Goal: Information Seeking & Learning: Compare options

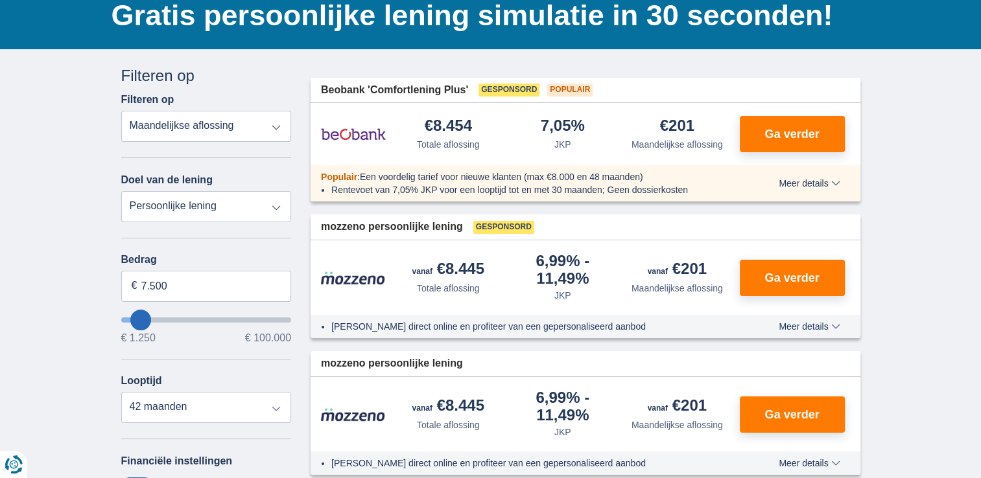
scroll to position [130, 0]
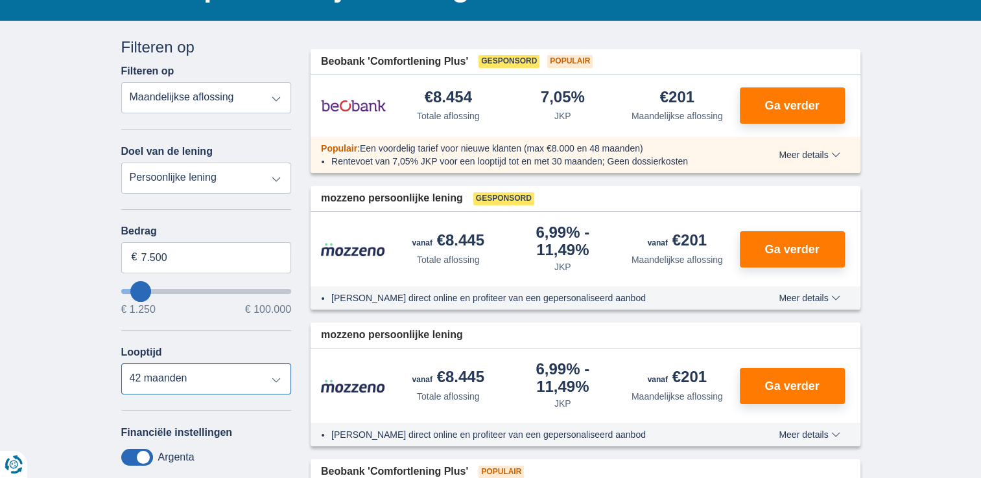
click at [277, 373] on select "12 maanden 18 maanden 24 maanden 30 maanden 36 maanden 42 maanden" at bounding box center [206, 379] width 170 height 31
select select "12"
click at [121, 364] on select "12 maanden 18 maanden 24 maanden 30 maanden 36 maanden 42 maanden" at bounding box center [206, 379] width 170 height 31
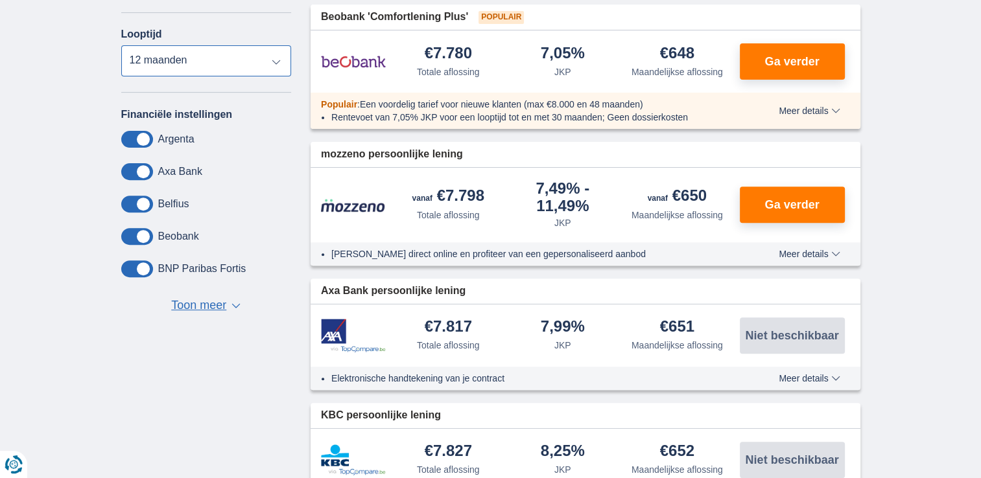
scroll to position [518, 0]
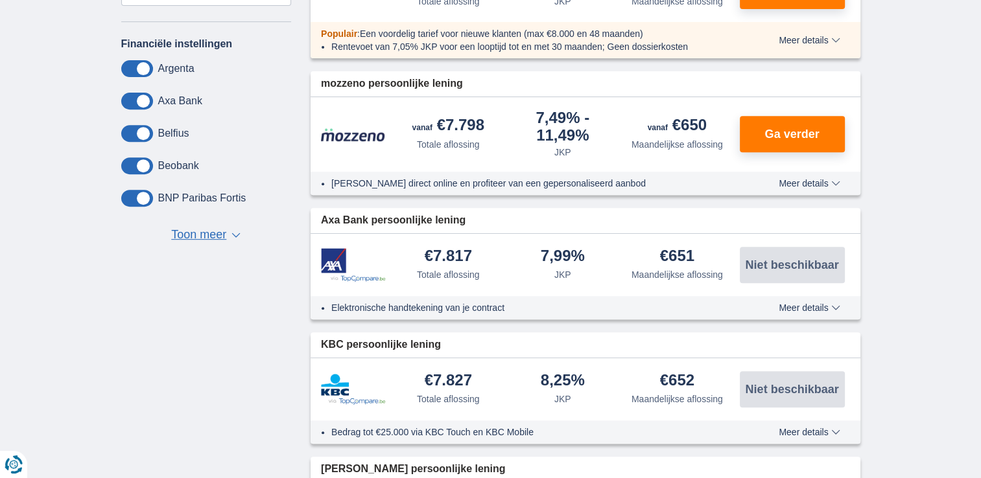
click at [213, 235] on span "Toon meer" at bounding box center [198, 235] width 55 height 17
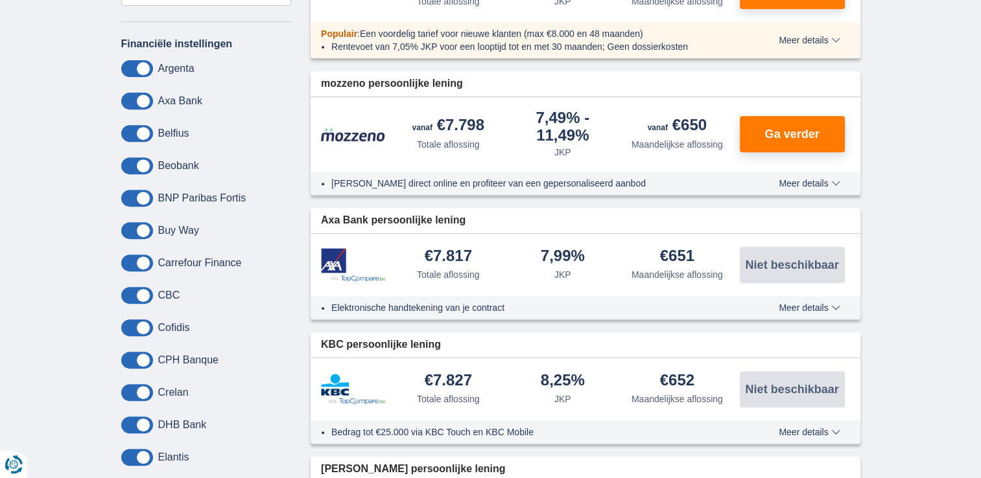
click at [142, 228] on span at bounding box center [137, 230] width 32 height 17
click at [0, 0] on input "checkbox" at bounding box center [0, 0] width 0 height 0
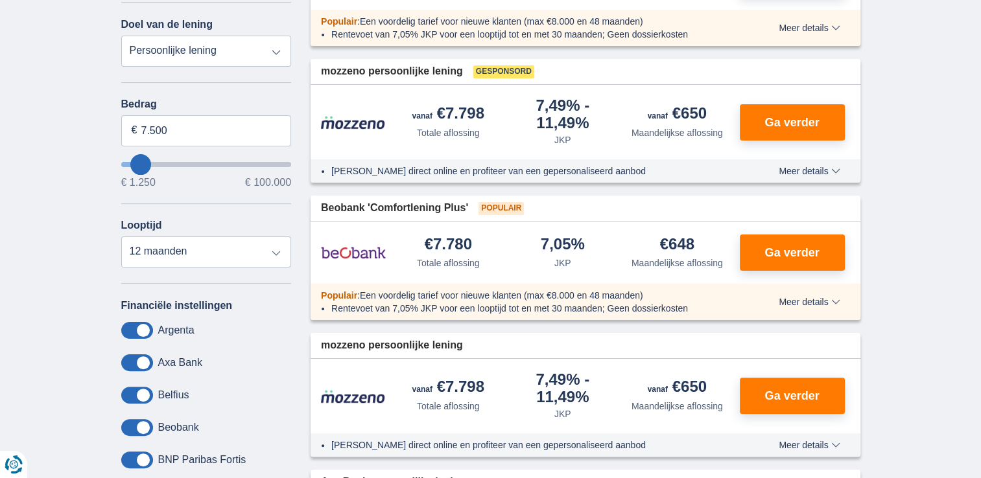
scroll to position [259, 0]
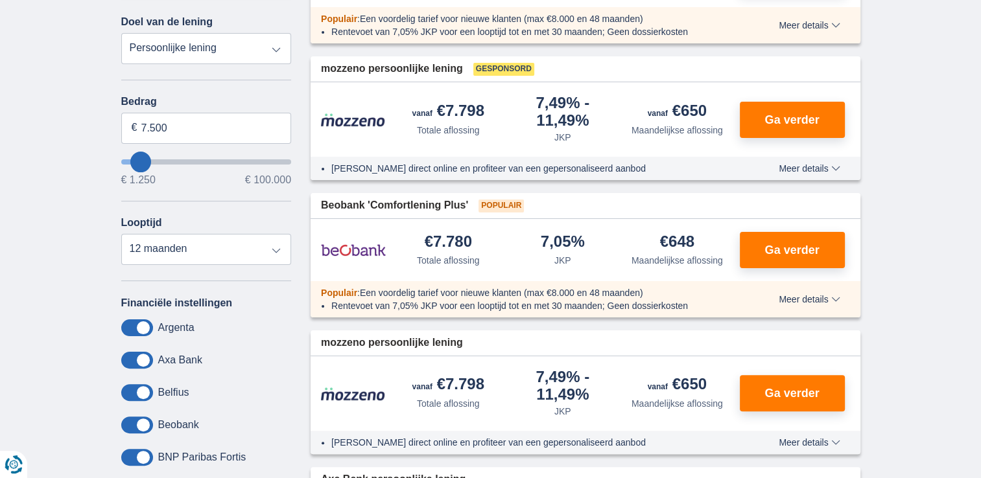
type input "10.250"
type input "10250"
select select "60"
type input "12250"
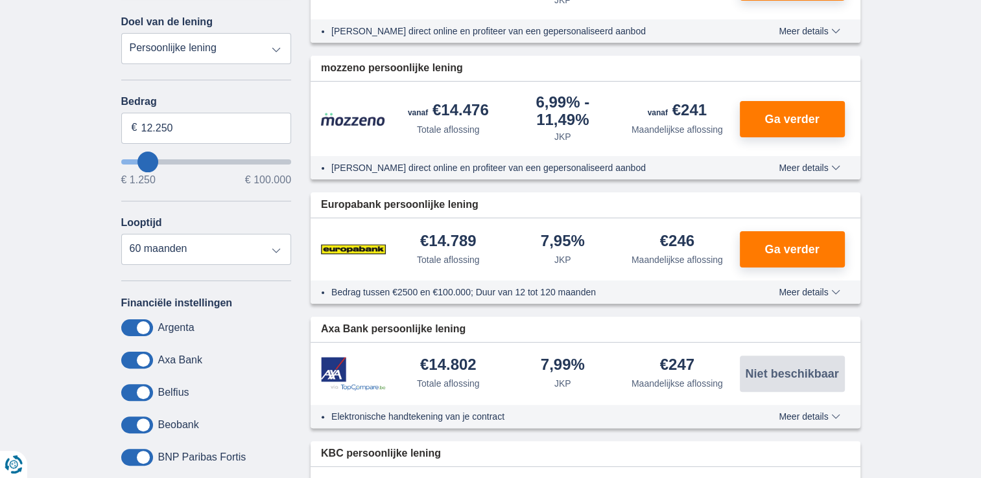
type input "31.250"
type input "31250"
click at [176, 161] on input "wantToBorrow" at bounding box center [206, 161] width 170 height 5
select select "120"
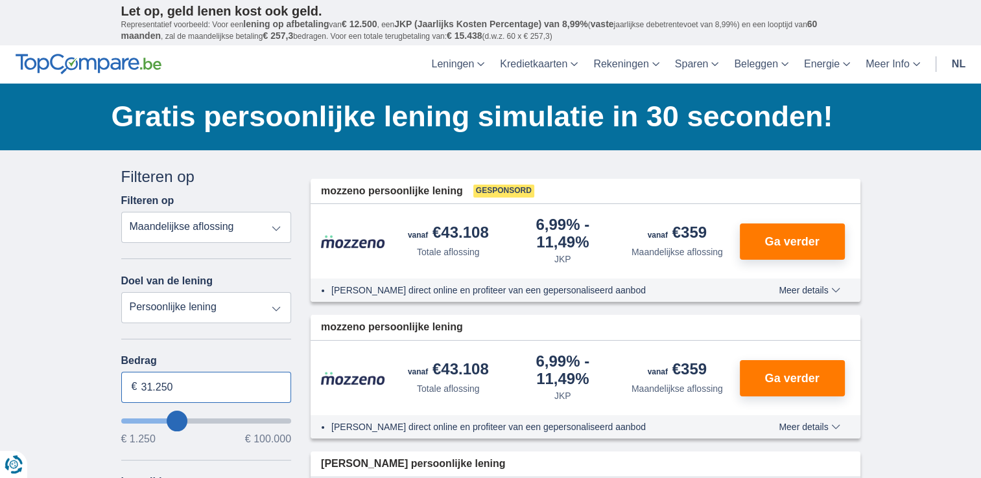
click at [200, 389] on input "31.250" at bounding box center [206, 387] width 170 height 31
type input "3"
type input "50250"
select select "12"
type input "34.250"
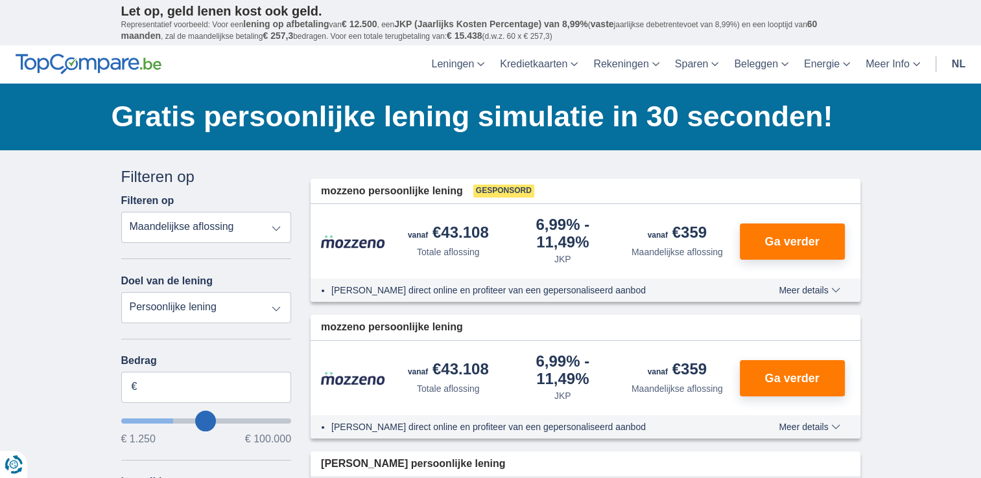
type input "34250"
select select "120"
type input "32250"
type input "17.250"
type input "17250"
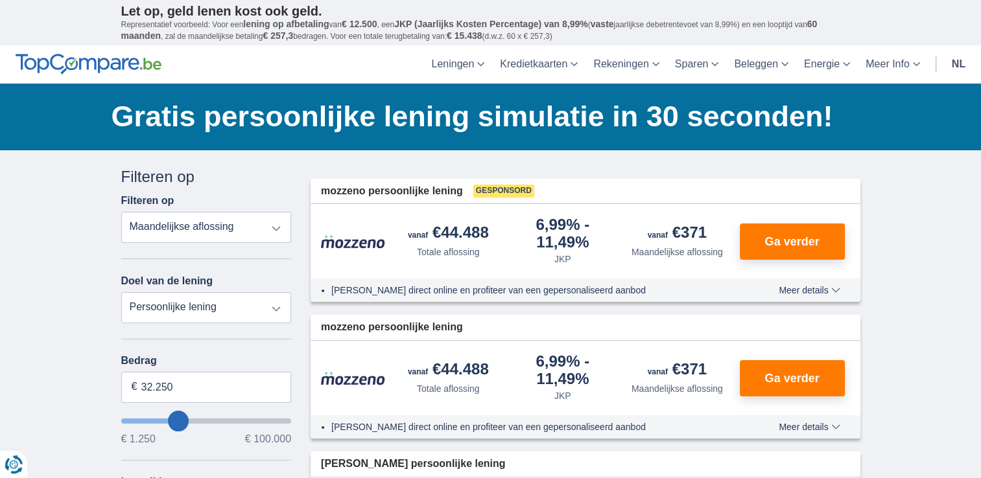
select select "84"
type input "17250"
click at [156, 419] on input "wantToBorrow" at bounding box center [206, 421] width 170 height 5
type input "7.250"
type input "7250"
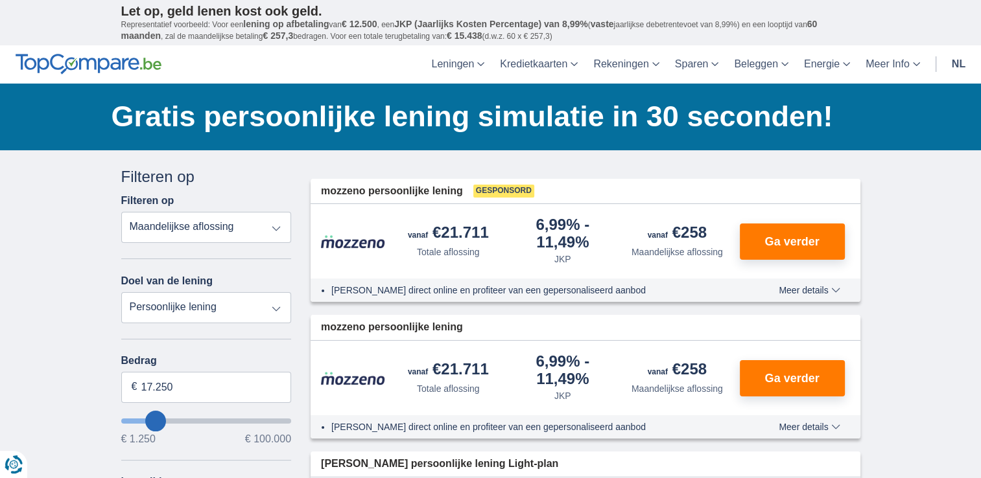
select select "42"
type input "7250"
click at [140, 419] on input "wantToBorrow" at bounding box center [206, 421] width 170 height 5
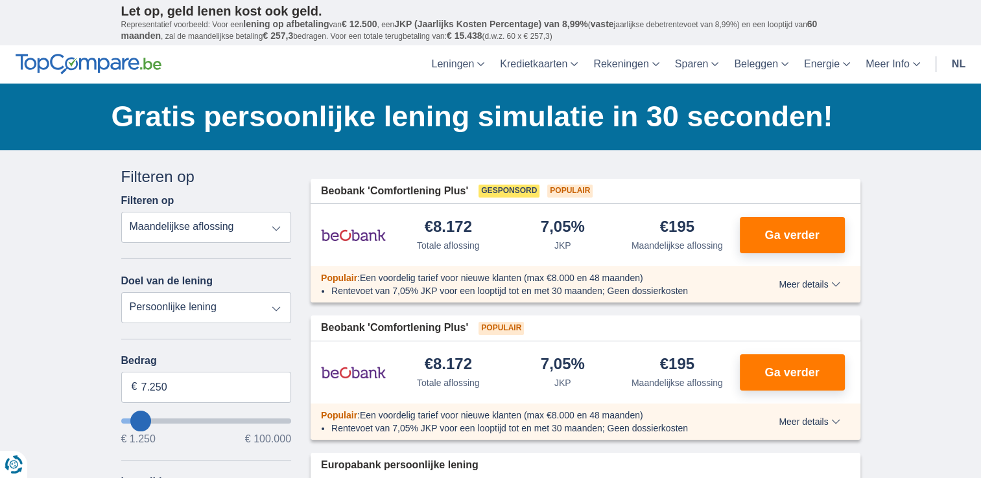
click at [145, 421] on input "wantToBorrow" at bounding box center [206, 421] width 170 height 5
click at [149, 419] on input "wantToBorrow" at bounding box center [206, 421] width 170 height 5
type input "14.250"
type input "14250"
click at [151, 419] on input "wantToBorrow" at bounding box center [206, 421] width 170 height 5
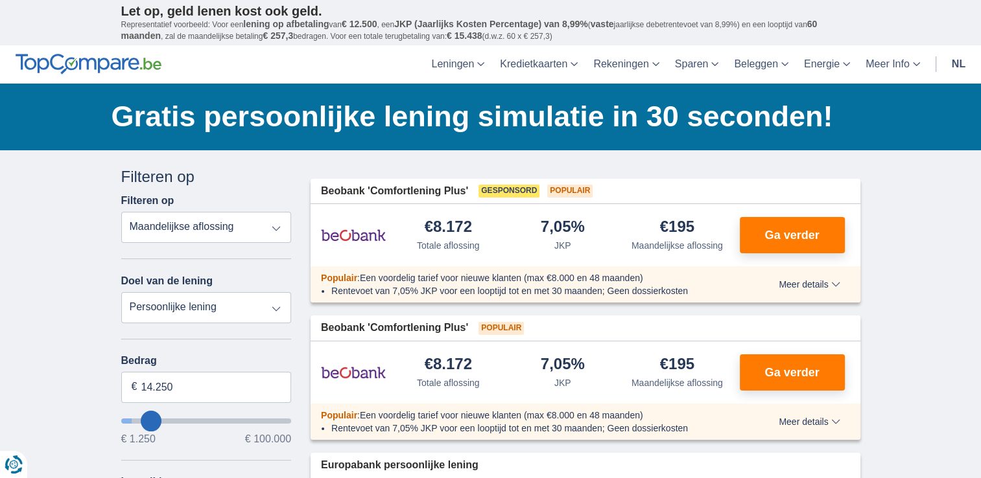
select select "60"
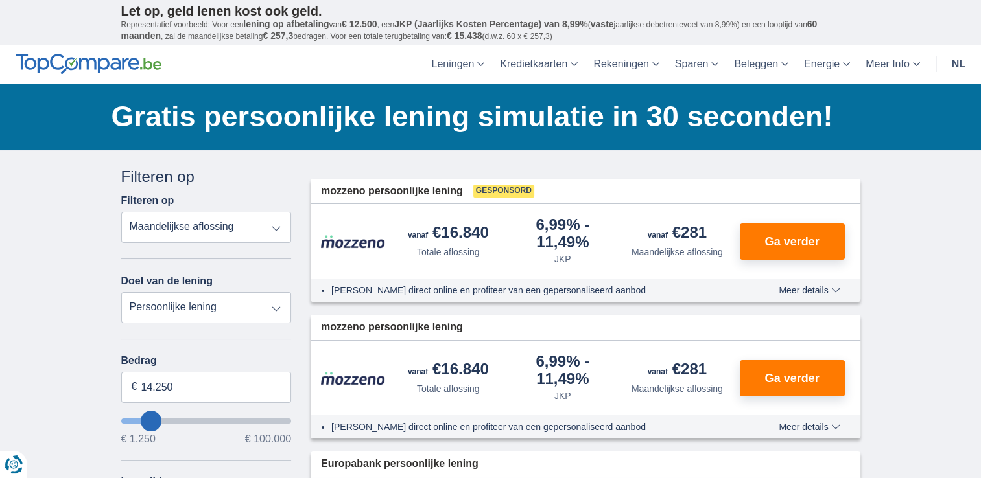
type input "6.250"
type input "6250"
select select "42"
type input "6250"
click at [138, 419] on input "wantToBorrow" at bounding box center [206, 421] width 170 height 5
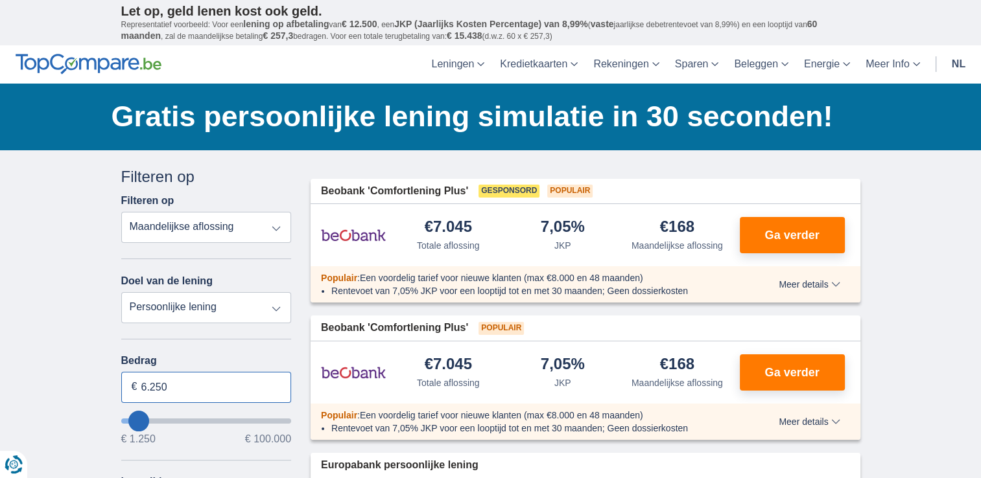
click at [166, 386] on input "6.250" at bounding box center [206, 387] width 170 height 31
type input "6"
click at [215, 395] on input "8.000" at bounding box center [206, 387] width 170 height 31
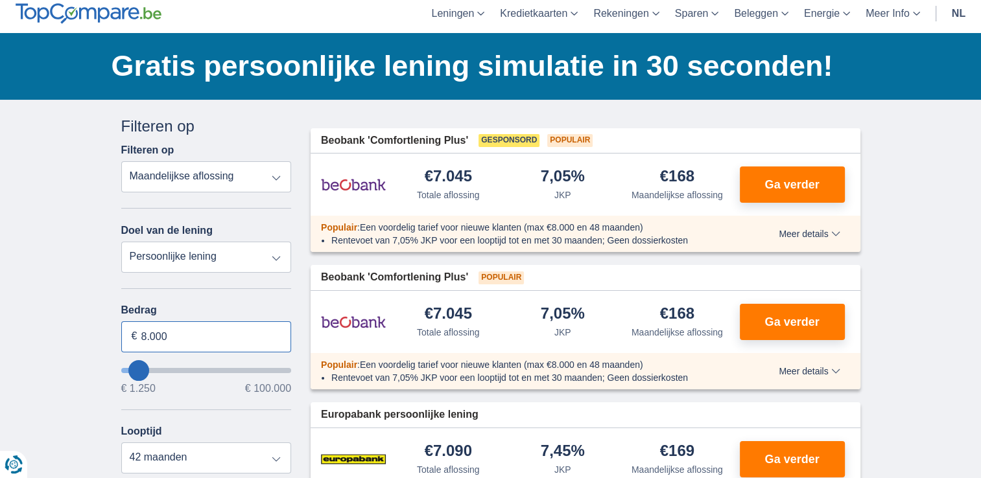
scroll to position [130, 0]
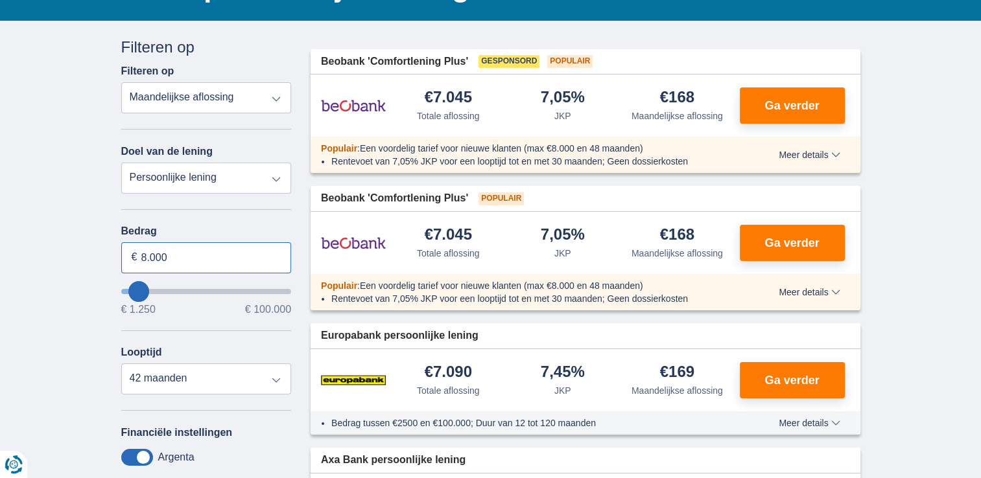
type input "8.000"
type input "8250"
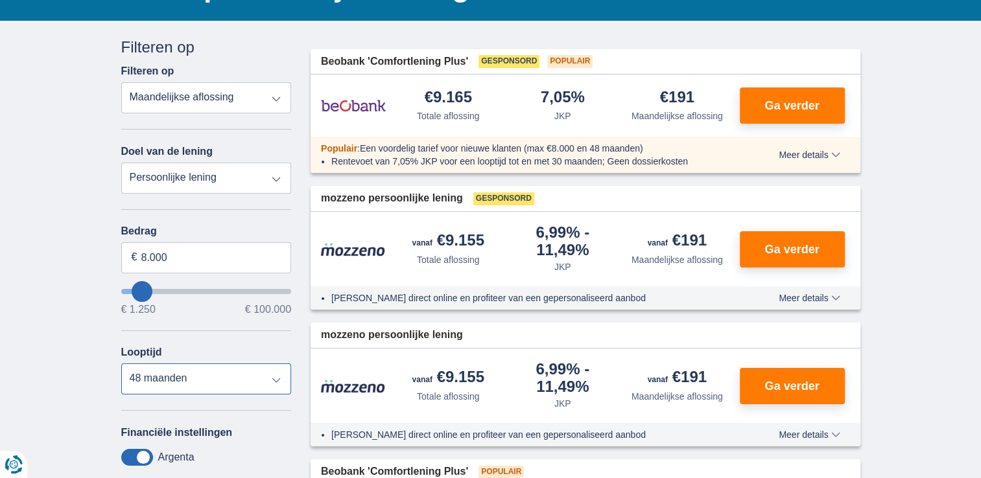
select select "12"
click at [121, 364] on select "12 maanden 18 maanden 24 maanden 30 maanden 36 maanden 42 maanden 48 maanden" at bounding box center [206, 379] width 170 height 31
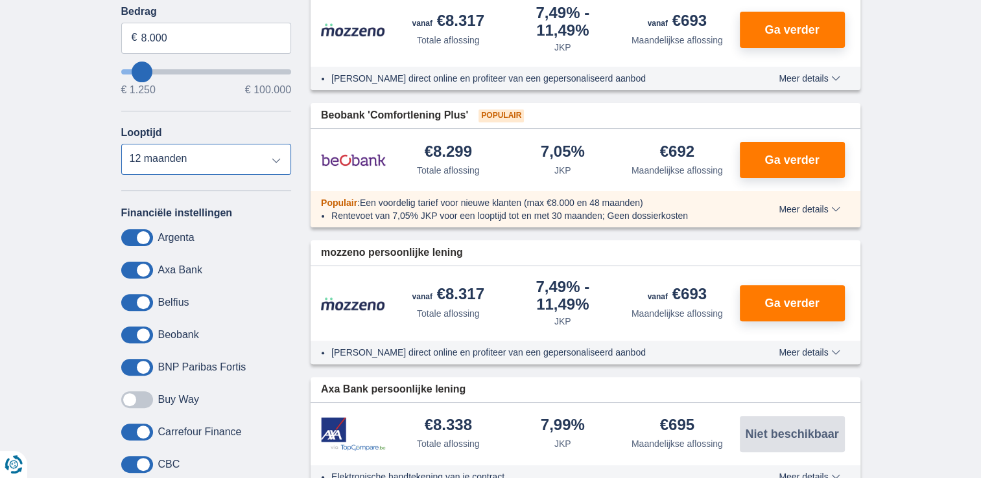
scroll to position [324, 0]
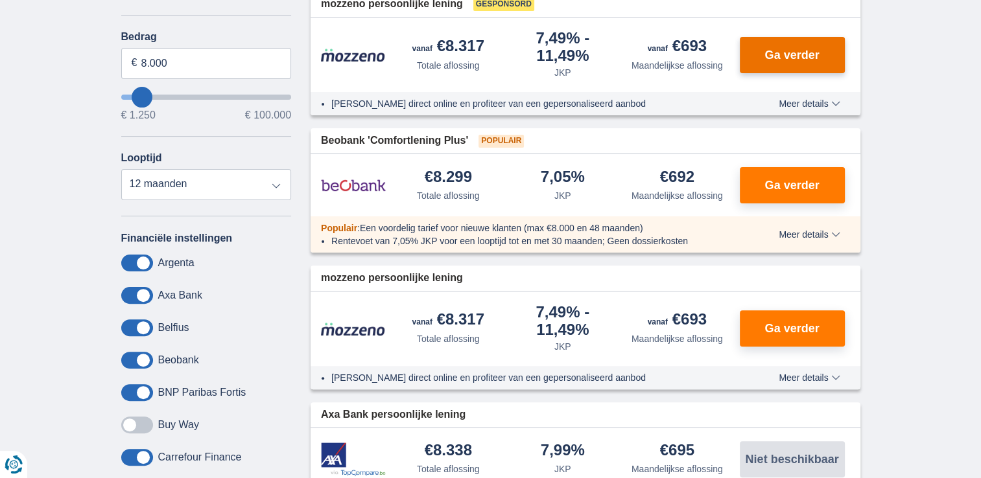
click at [800, 66] on button "Ga verder" at bounding box center [791, 55] width 105 height 36
click at [778, 56] on span "Ga verder" at bounding box center [791, 55] width 54 height 12
